Goal: Task Accomplishment & Management: Manage account settings

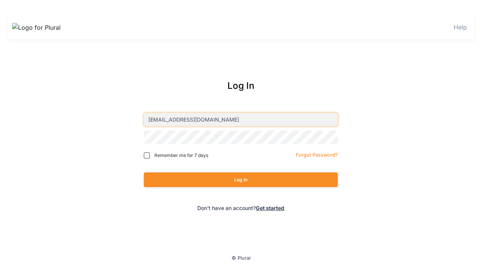
type input "[EMAIL_ADDRESS][DOMAIN_NAME]"
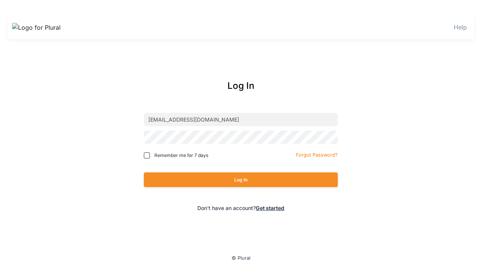
click at [240, 180] on button "Log In" at bounding box center [241, 179] width 194 height 15
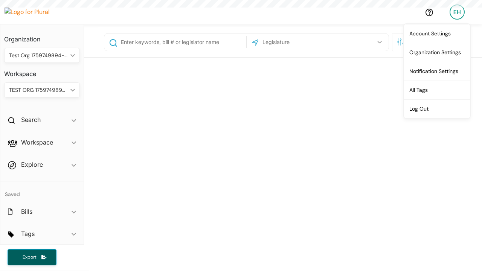
click at [437, 71] on link "Notification Settings" at bounding box center [437, 71] width 66 height 19
click at [457, 12] on div "EH" at bounding box center [456, 12] width 15 height 15
click at [437, 108] on link "Log Out" at bounding box center [437, 108] width 66 height 19
